Goal: Navigation & Orientation: Find specific page/section

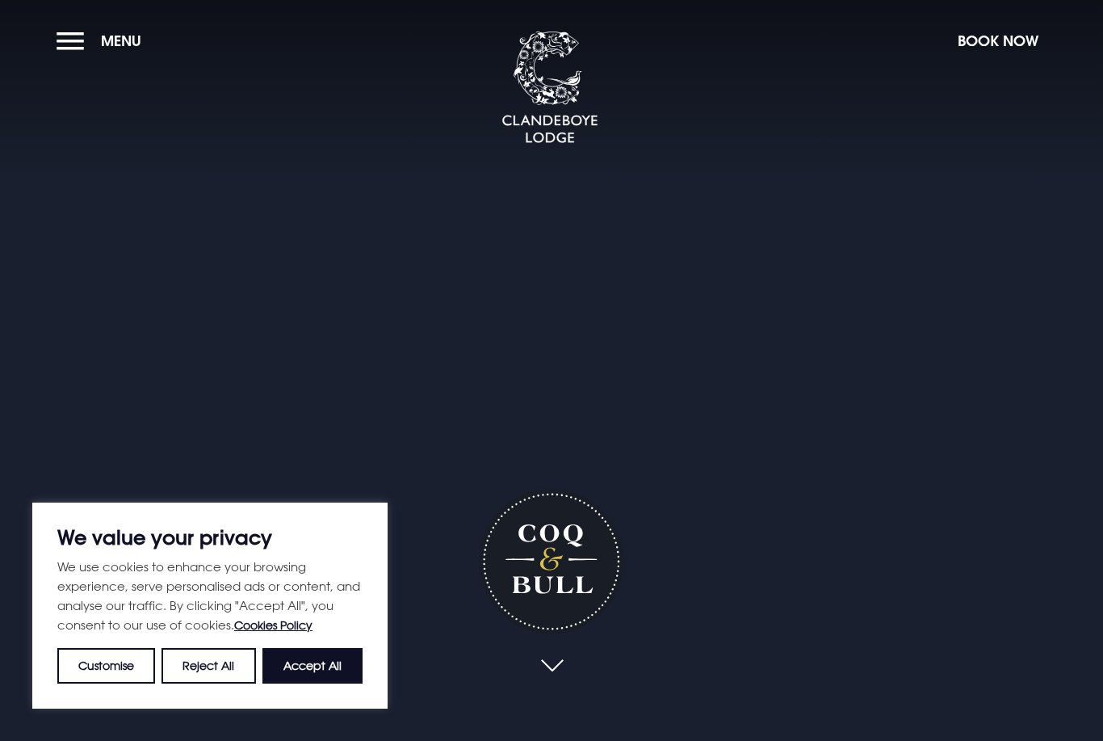
click at [330, 660] on button "Accept All" at bounding box center [312, 666] width 100 height 36
checkbox input "true"
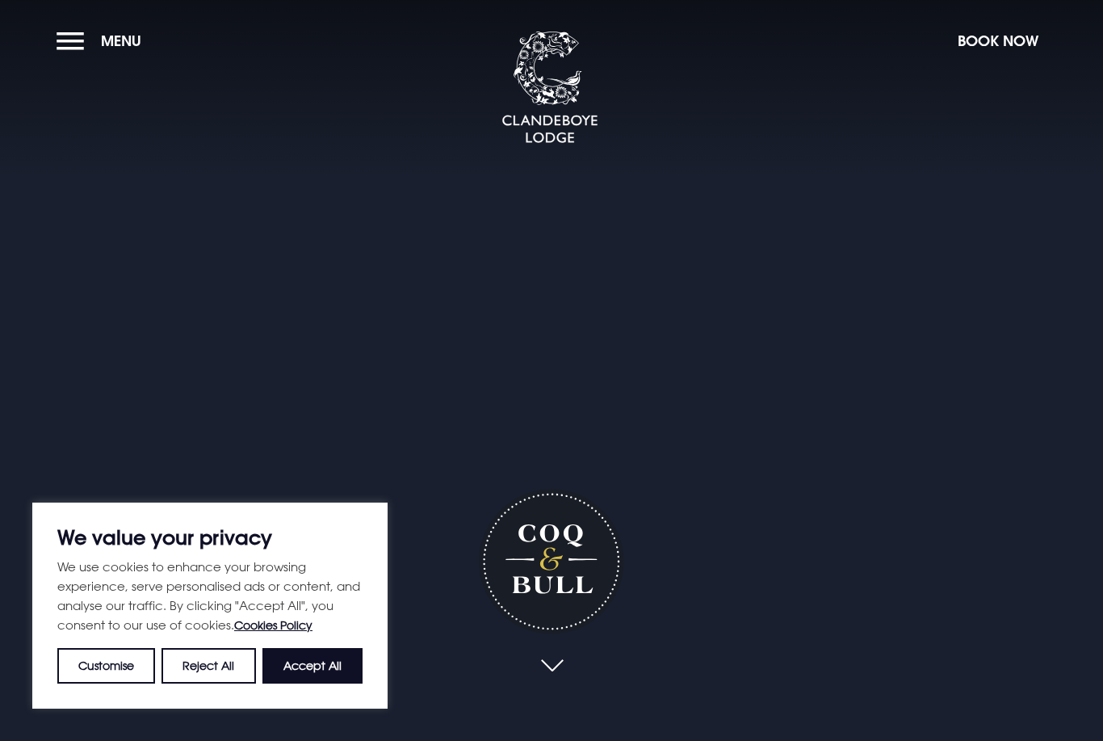
checkbox input "true"
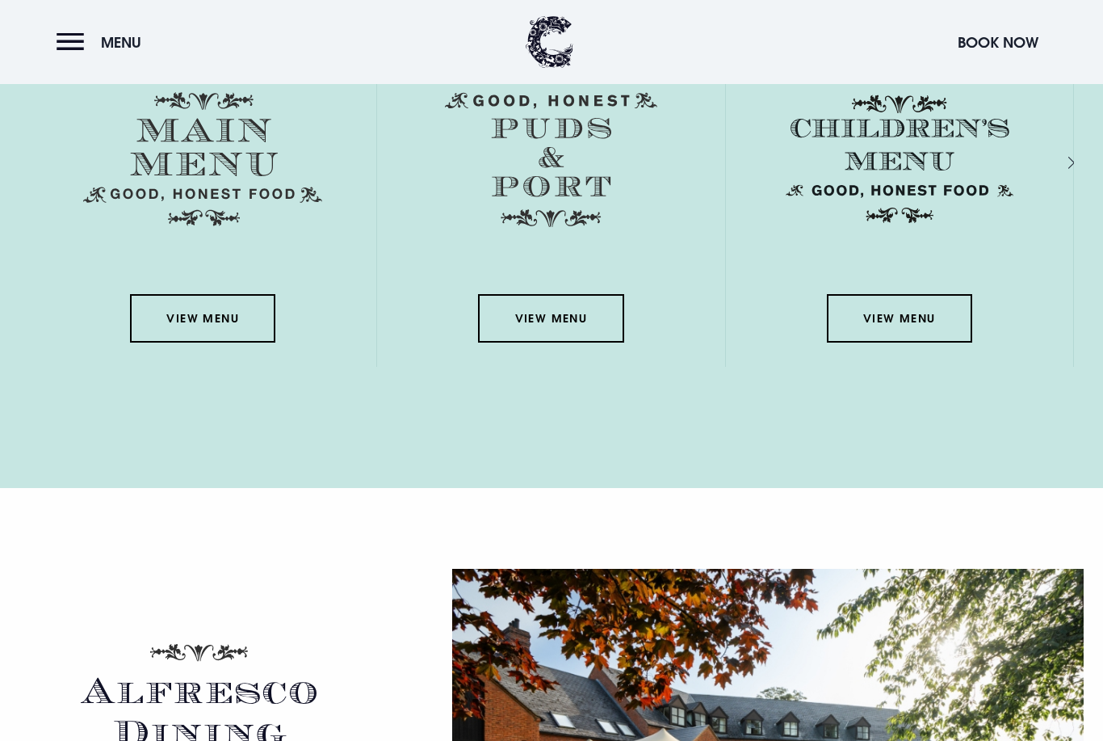
scroll to position [2580, 0]
click at [222, 342] on link "View Menu" at bounding box center [202, 318] width 145 height 48
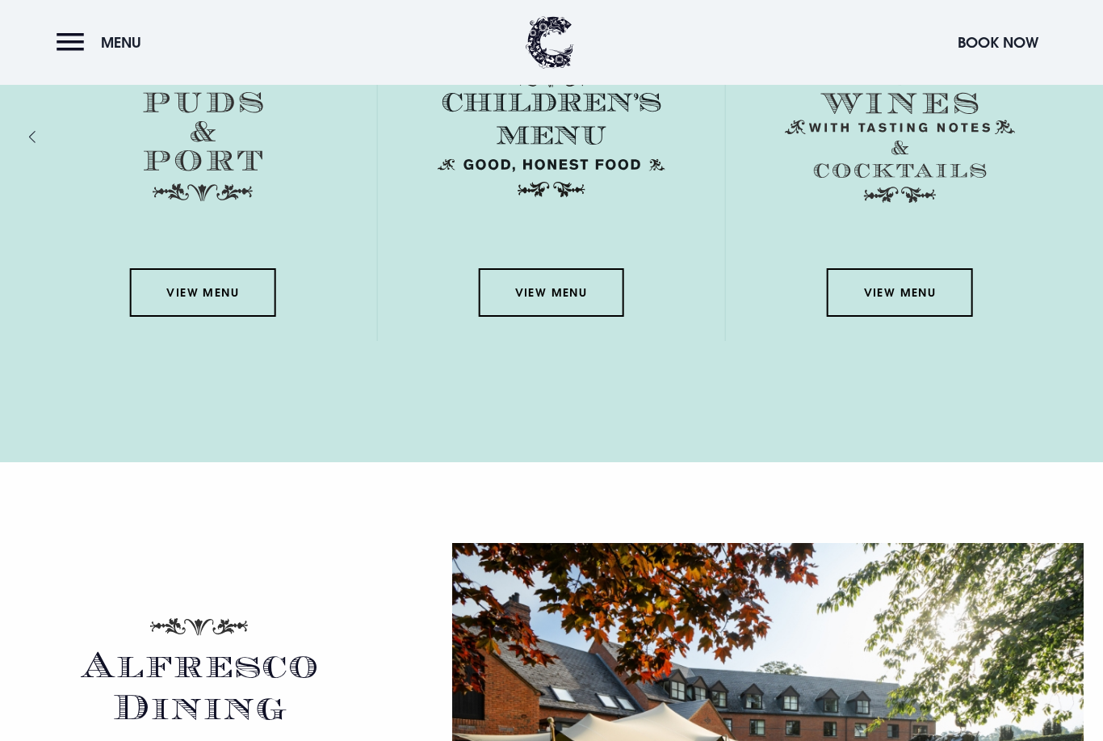
click at [223, 317] on link "View Menu" at bounding box center [202, 292] width 145 height 48
click at [939, 317] on link "View Menu" at bounding box center [899, 292] width 145 height 48
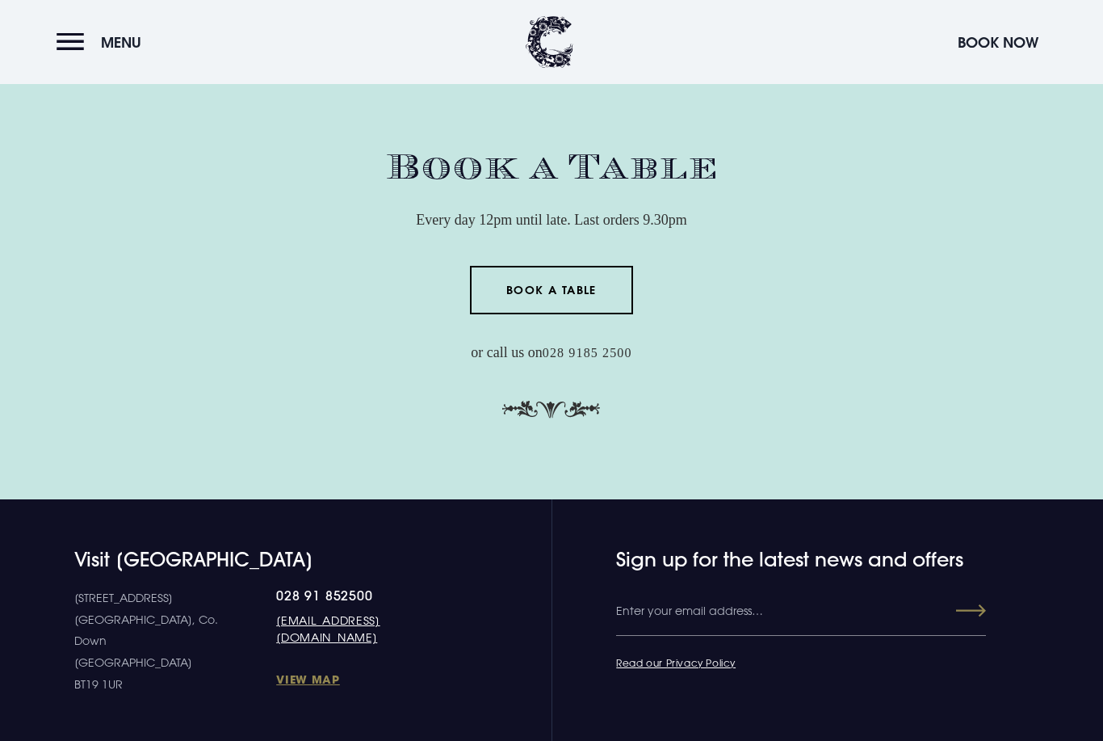
scroll to position [4867, 0]
